Goal: Transaction & Acquisition: Purchase product/service

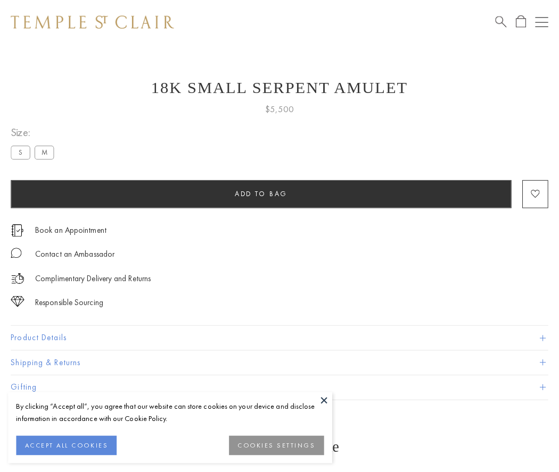
scroll to position [4, 0]
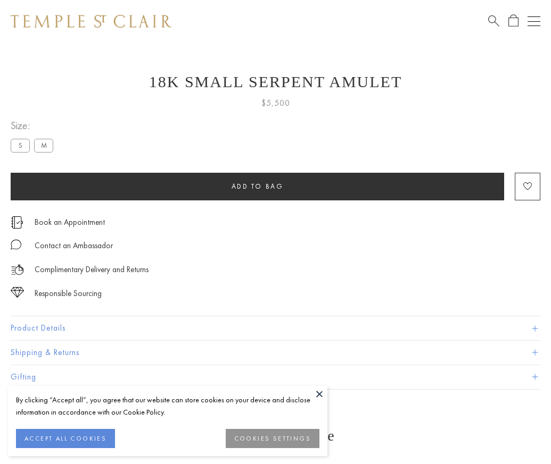
click at [257, 186] on span "Add to bag" at bounding box center [257, 186] width 52 height 9
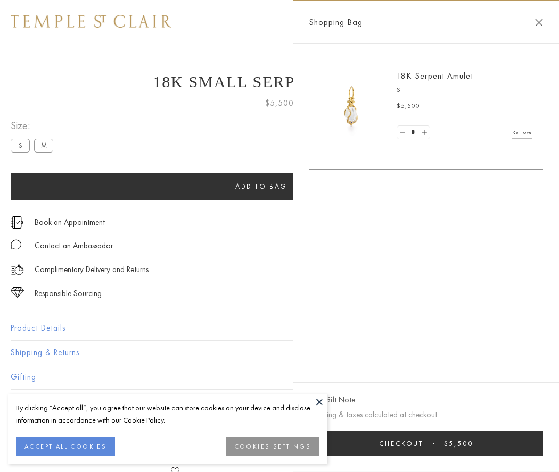
click at [426, 444] on button "Checkout $5,500" at bounding box center [426, 443] width 234 height 25
